Goal: Book appointment/travel/reservation

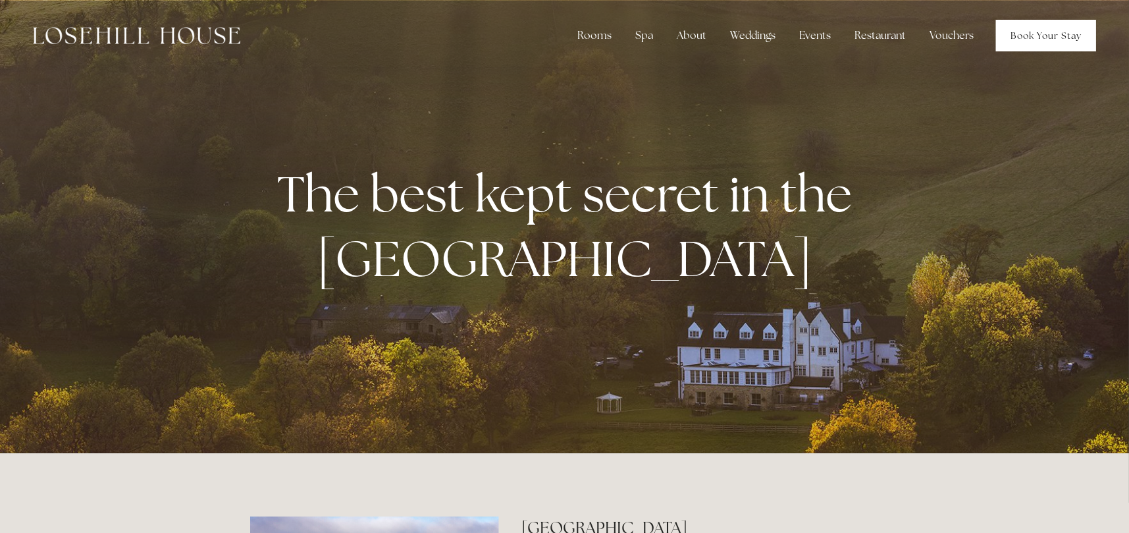
click at [1019, 36] on link "Book Your Stay" at bounding box center [1046, 36] width 100 height 32
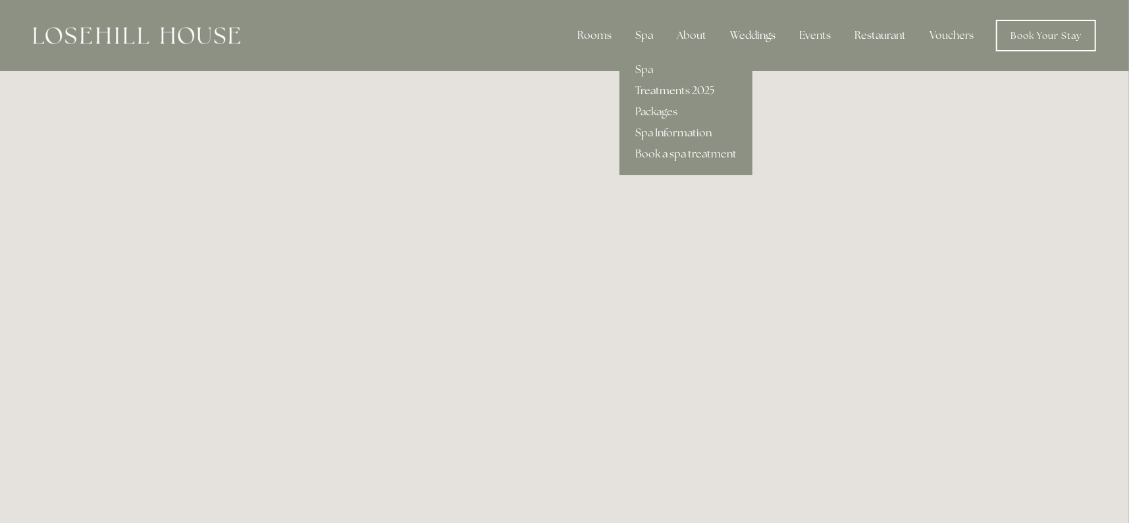
click at [646, 28] on div "Spa" at bounding box center [644, 35] width 39 height 26
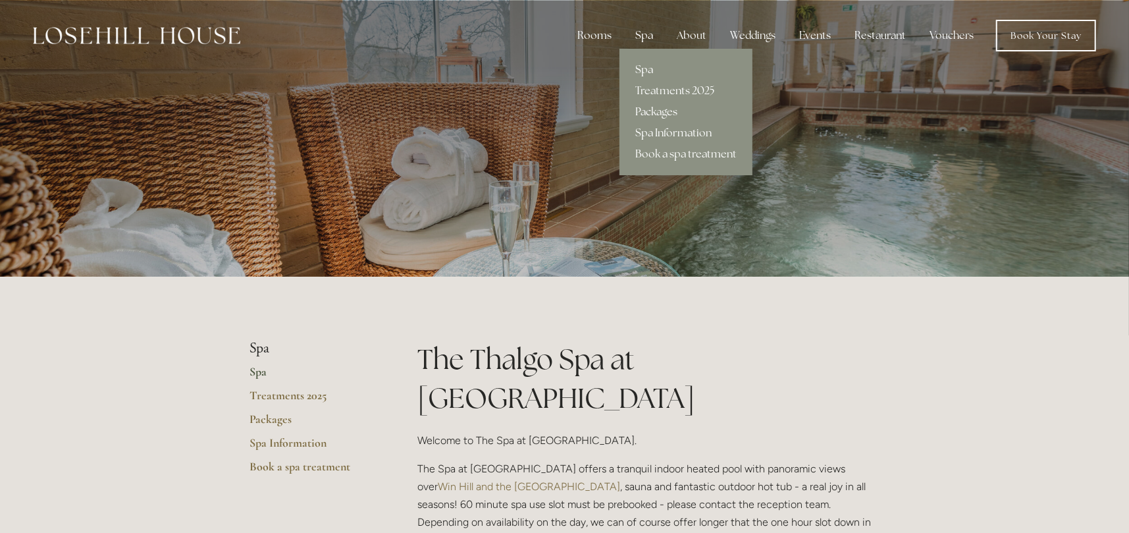
click at [659, 112] on link "Packages" at bounding box center [685, 111] width 133 height 21
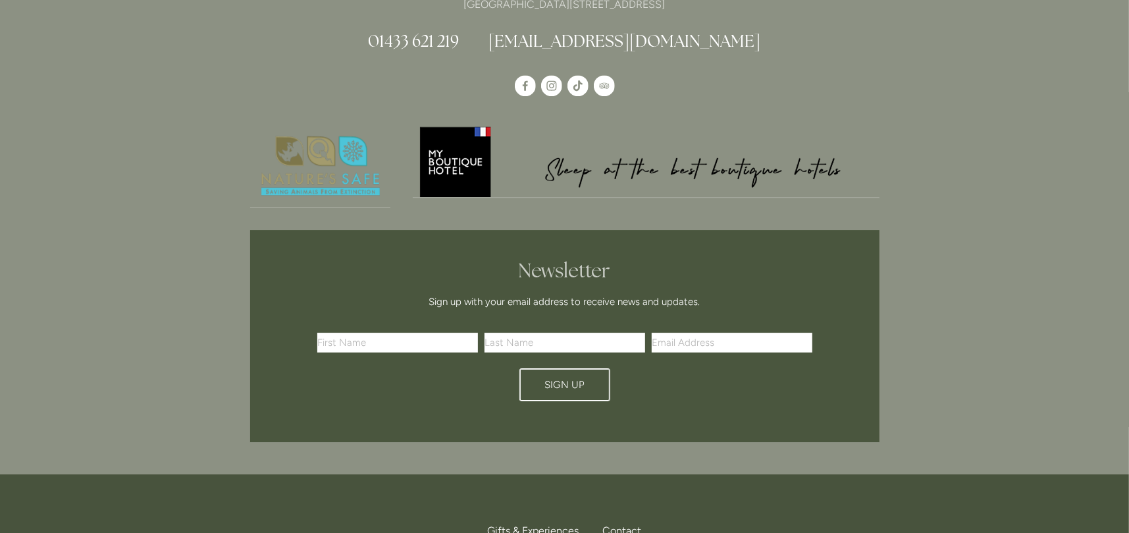
scroll to position [3028, 0]
